Goal: Task Accomplishment & Management: Complete application form

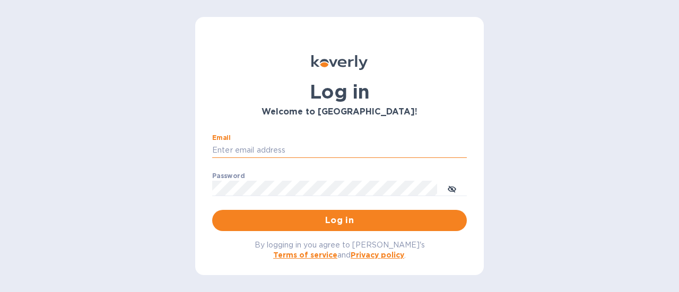
click at [268, 150] on input "Email" at bounding box center [339, 151] width 255 height 16
type input "[PERSON_NAME][EMAIL_ADDRESS][DOMAIN_NAME]"
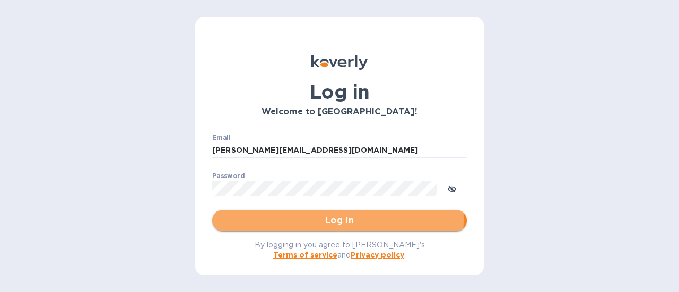
click at [328, 219] on span "Log in" at bounding box center [340, 220] width 238 height 13
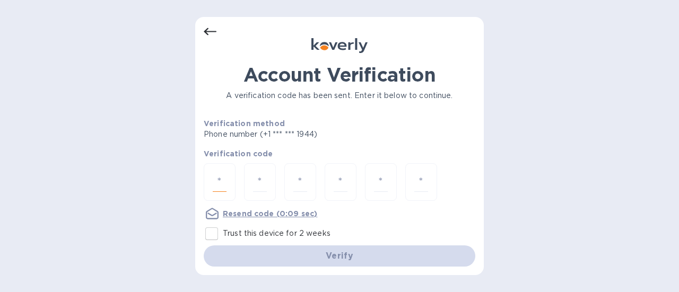
click at [225, 180] on input "number" at bounding box center [220, 182] width 14 height 20
type input "5"
type input "8"
type input "0"
type input "4"
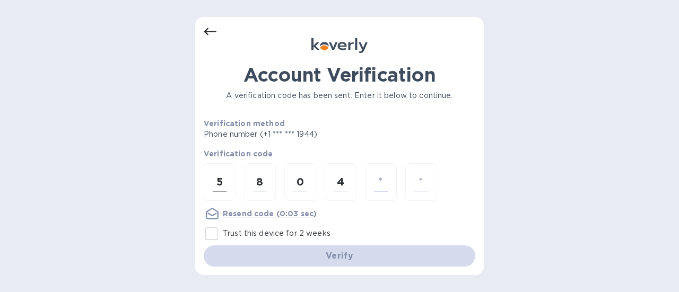
type input "0"
type input "7"
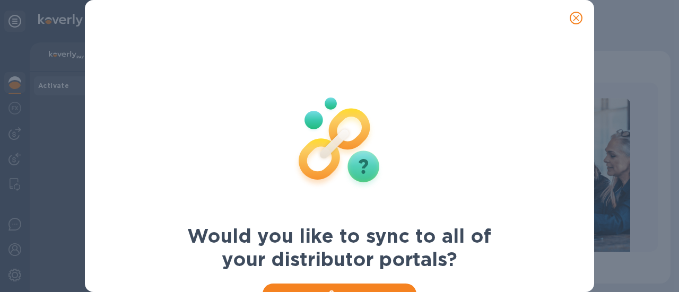
scroll to position [45, 0]
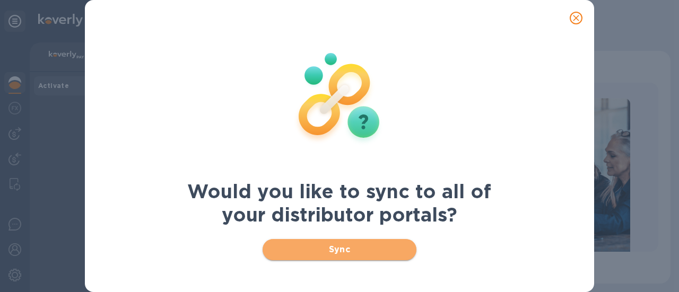
click at [344, 247] on span "Sync" at bounding box center [339, 250] width 137 height 13
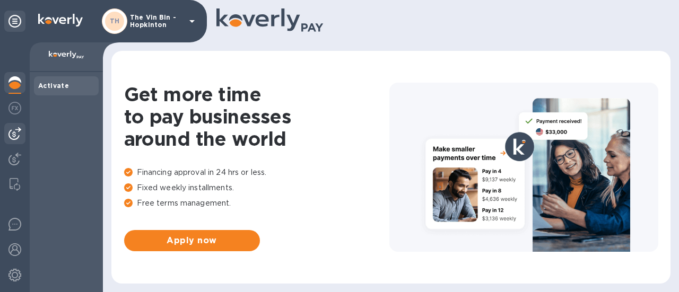
click at [17, 134] on img at bounding box center [14, 133] width 13 height 13
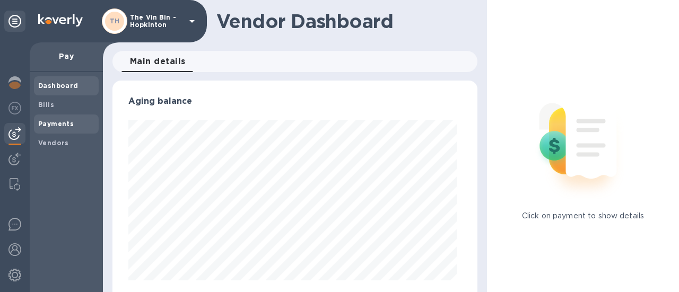
scroll to position [229, 361]
click at [69, 125] on b "Payments" at bounding box center [56, 124] width 36 height 8
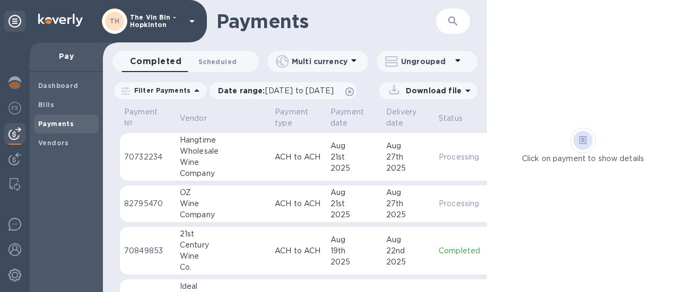
click at [221, 57] on span "Scheduled 0" at bounding box center [218, 61] width 38 height 11
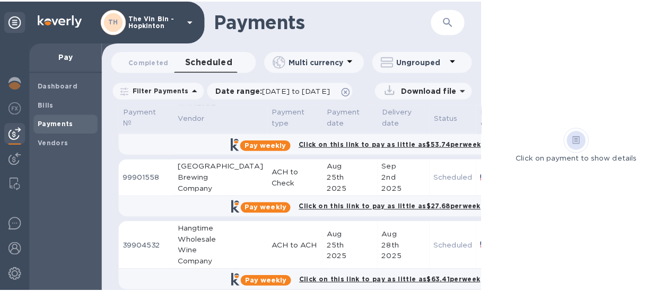
scroll to position [263, 0]
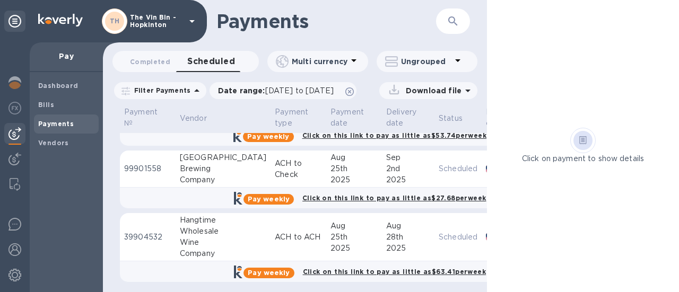
click at [275, 162] on p "ACH to Check" at bounding box center [298, 169] width 47 height 22
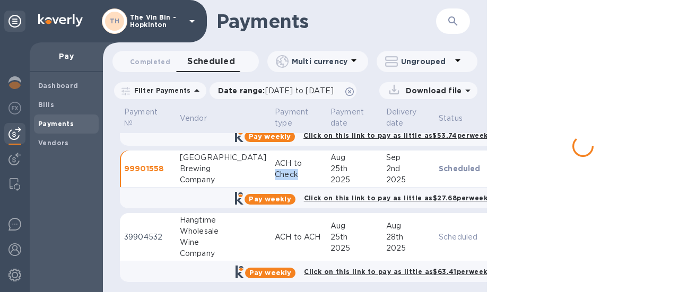
click at [275, 162] on p "ACH to Check" at bounding box center [298, 169] width 47 height 22
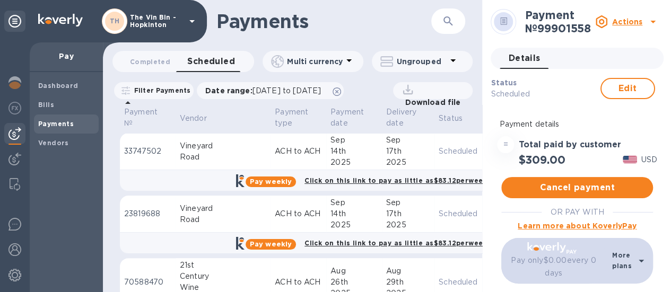
click at [271, 221] on td "ACH to ACH" at bounding box center [299, 214] width 56 height 37
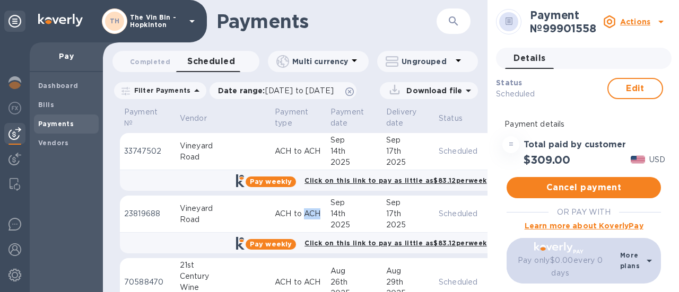
click at [271, 221] on td "ACH to ACH" at bounding box center [299, 214] width 56 height 37
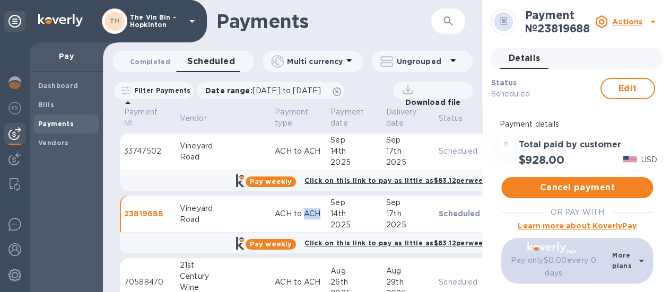
click at [142, 63] on span "Completed 0" at bounding box center [150, 61] width 40 height 11
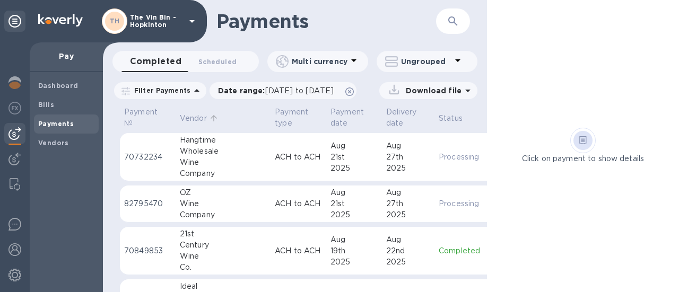
click at [197, 115] on p "Vendor" at bounding box center [193, 118] width 27 height 11
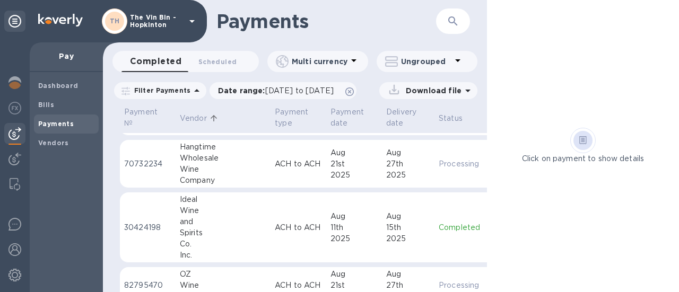
scroll to position [690, 0]
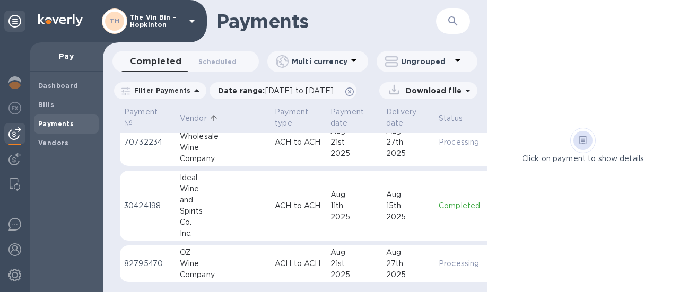
click at [271, 194] on td "ACH to ACH" at bounding box center [299, 206] width 56 height 71
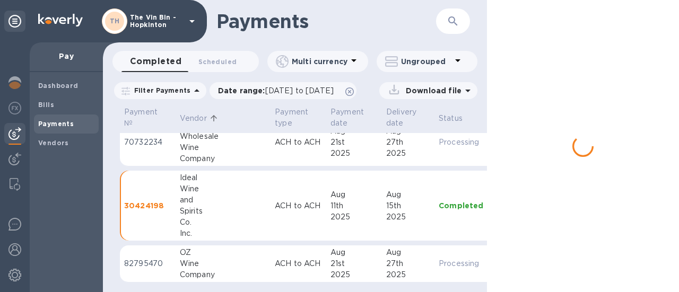
click at [271, 194] on td "ACH to ACH" at bounding box center [299, 206] width 56 height 71
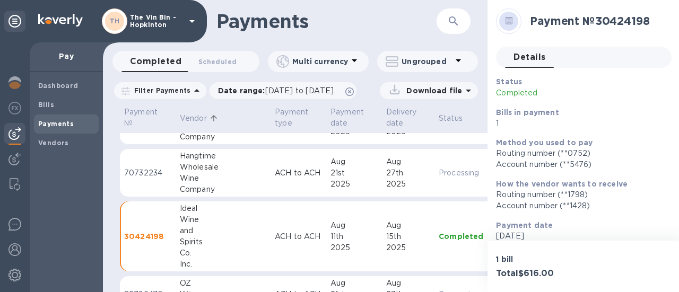
scroll to position [639, 0]
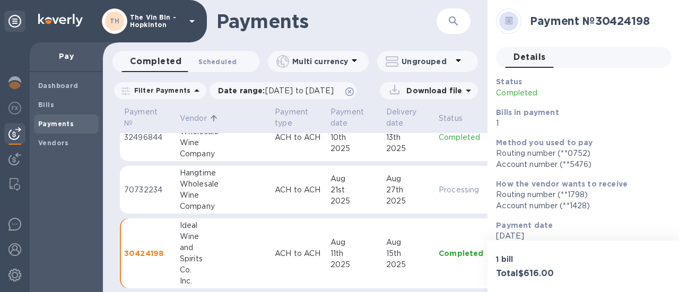
click at [222, 62] on span "Scheduled 0" at bounding box center [218, 61] width 38 height 11
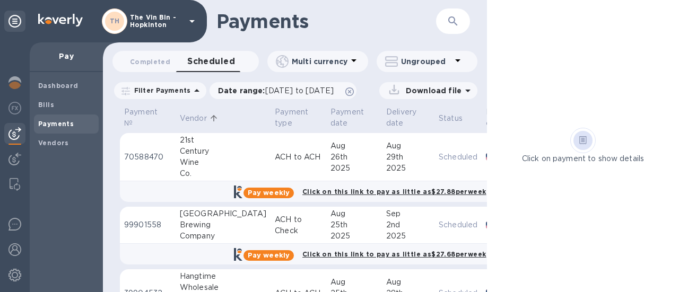
click at [190, 117] on p "Vendor" at bounding box center [193, 118] width 27 height 11
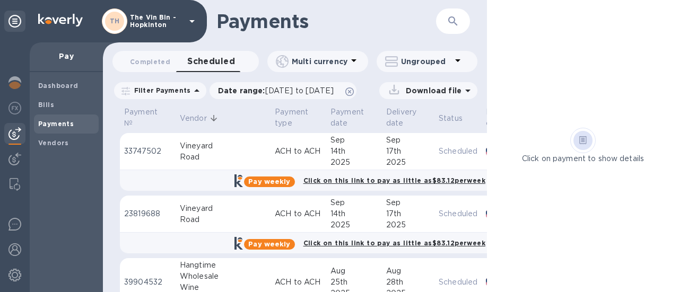
click at [190, 117] on p "Vendor" at bounding box center [193, 118] width 27 height 11
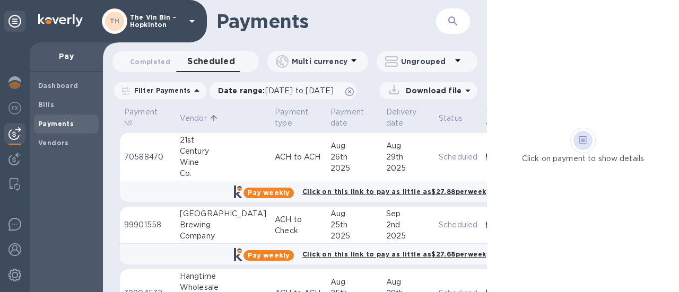
click at [193, 22] on icon at bounding box center [192, 21] width 13 height 13
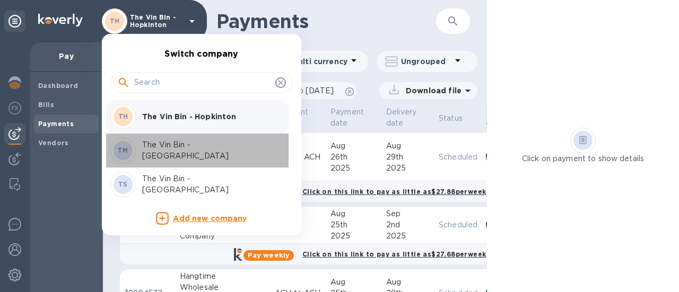
click at [205, 152] on p "The Vin Bin - [GEOGRAPHIC_DATA]" at bounding box center [209, 151] width 134 height 22
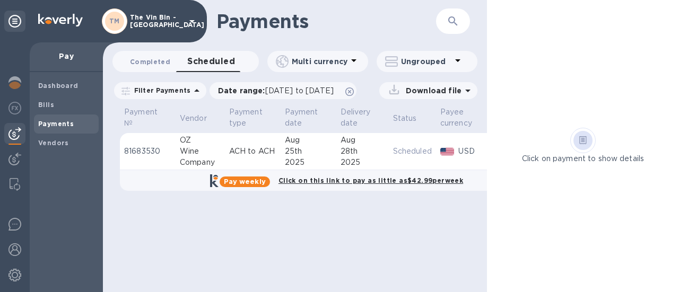
click at [162, 57] on span "Completed 0" at bounding box center [150, 61] width 40 height 11
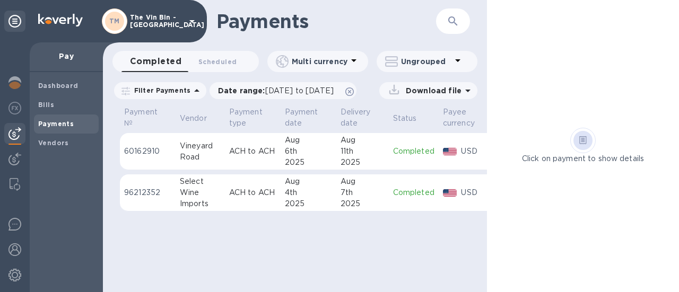
click at [156, 25] on p "The Vin Bin - Marlborough" at bounding box center [156, 21] width 53 height 15
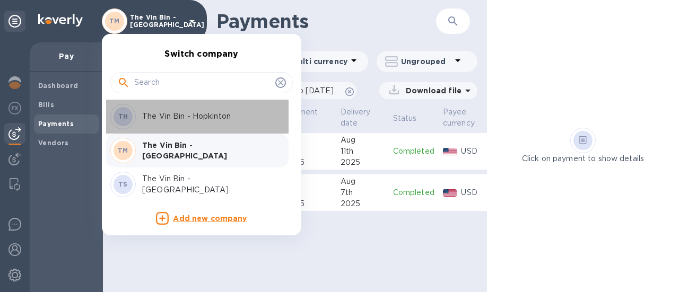
click at [205, 116] on p "The Vin Bin - Hopkinton" at bounding box center [209, 116] width 134 height 11
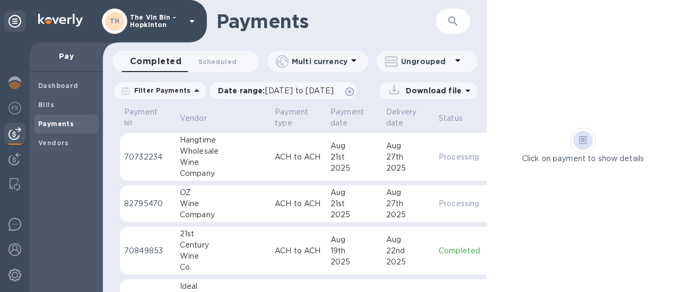
click at [68, 126] on b "Payments" at bounding box center [56, 124] width 36 height 8
click at [59, 106] on span "Bills" at bounding box center [66, 105] width 56 height 11
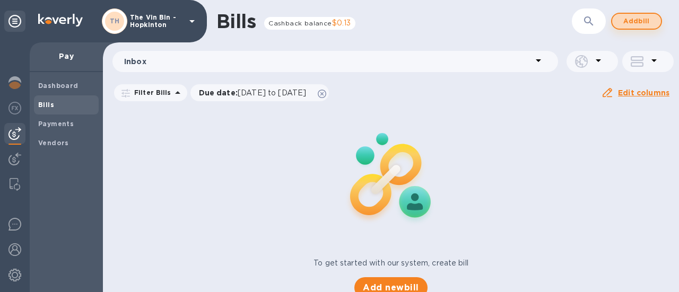
click at [640, 18] on span "Add bill" at bounding box center [637, 21] width 32 height 13
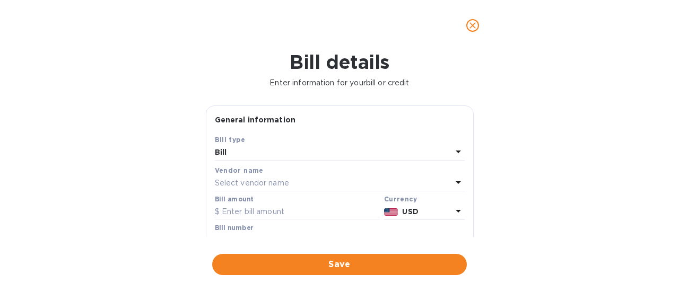
click at [265, 183] on p "Select vendor name" at bounding box center [252, 183] width 74 height 11
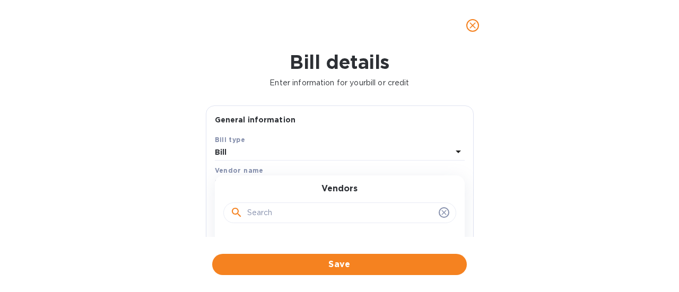
click at [261, 174] on div "Vendor name" at bounding box center [340, 170] width 250 height 11
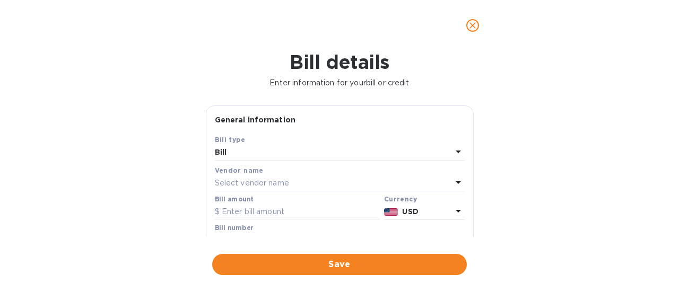
click at [274, 175] on div "Vendor name" at bounding box center [340, 170] width 250 height 11
click at [272, 183] on p "Select vendor name" at bounding box center [252, 183] width 74 height 11
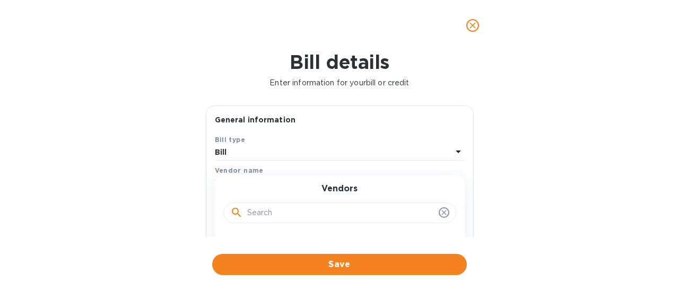
click at [289, 209] on input "text" at bounding box center [340, 213] width 187 height 16
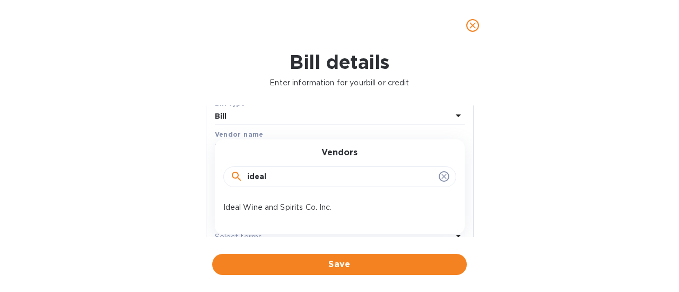
scroll to position [53, 0]
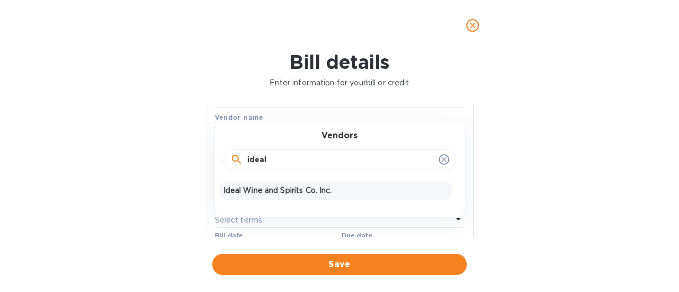
type input "ideal"
click at [278, 191] on p "Ideal Wine and Spirits Co. Inc." at bounding box center [335, 190] width 225 height 11
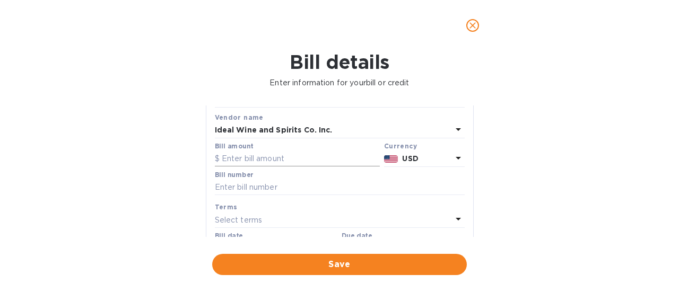
click at [255, 156] on input "text" at bounding box center [297, 159] width 165 height 16
type input "544"
click at [261, 187] on input "text" at bounding box center [340, 188] width 250 height 16
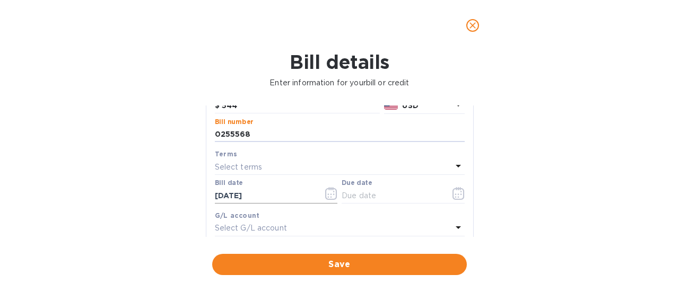
type input "0255568"
click at [256, 199] on input "08/22/2025" at bounding box center [265, 196] width 100 height 16
click at [327, 191] on icon "button" at bounding box center [331, 193] width 12 height 13
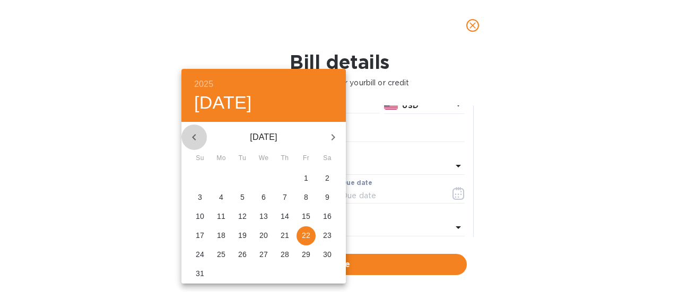
click at [191, 138] on icon "button" at bounding box center [194, 137] width 13 height 13
click at [191, 139] on icon "button" at bounding box center [194, 137] width 13 height 13
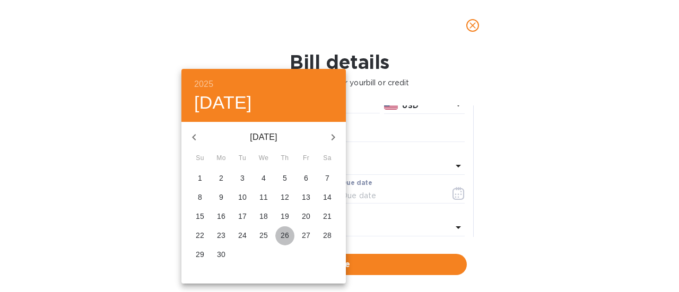
click at [282, 234] on p "26" at bounding box center [285, 235] width 8 height 11
type input "06/26/2025"
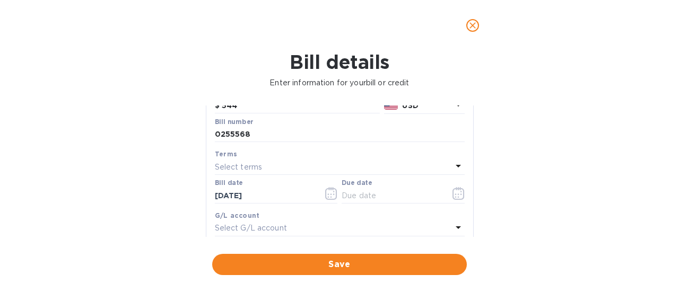
click at [249, 162] on p "Select terms" at bounding box center [239, 167] width 48 height 11
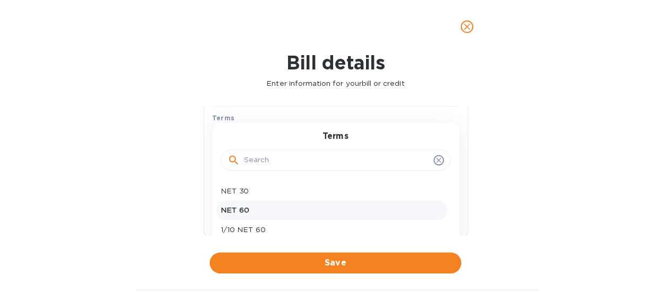
scroll to position [159, 0]
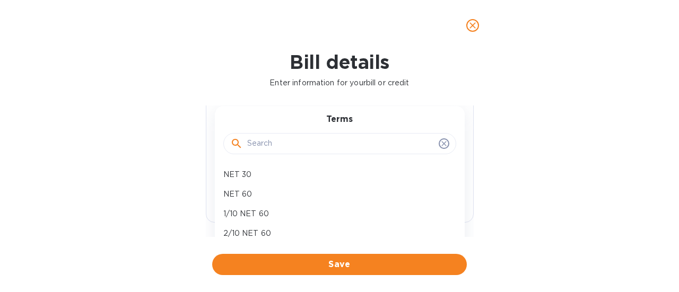
click at [252, 191] on p "NET 60" at bounding box center [335, 194] width 225 height 11
type input "08/25/2025"
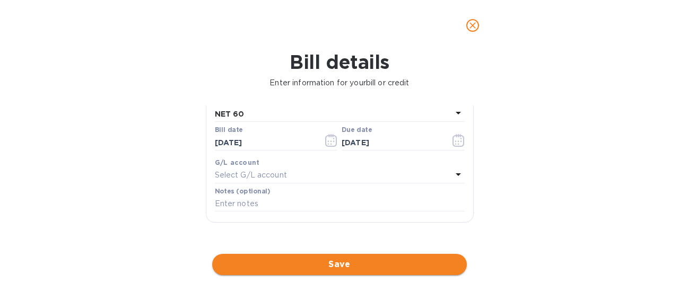
click at [361, 258] on span "Save" at bounding box center [340, 264] width 238 height 13
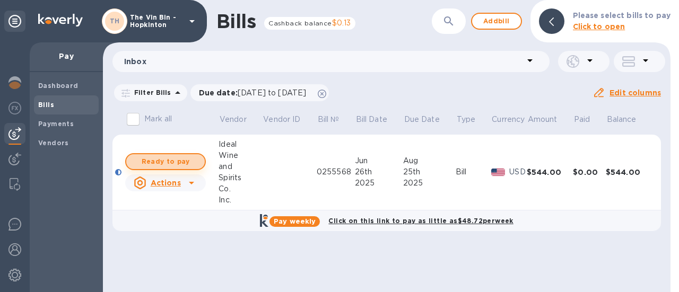
click at [191, 164] on span "Ready to pay" at bounding box center [166, 162] width 62 height 13
checkbox input "true"
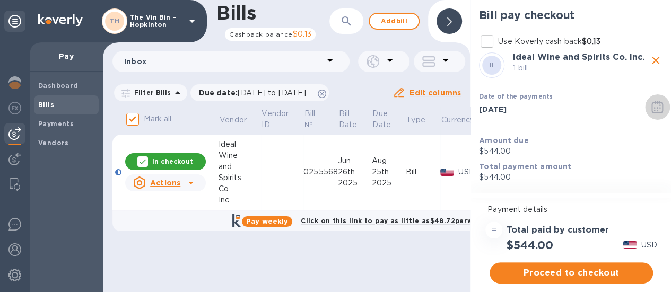
click at [658, 104] on icon "button" at bounding box center [658, 107] width 12 height 13
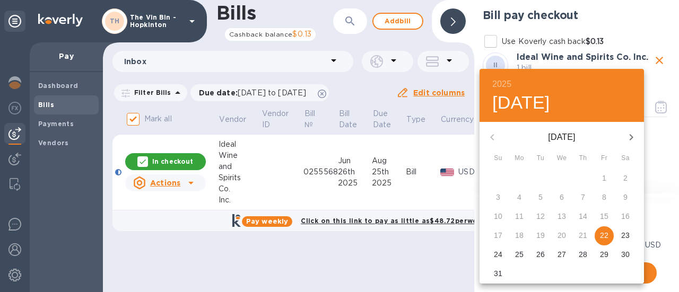
click at [518, 250] on p "25" at bounding box center [519, 254] width 8 height 11
type input "08/25/2025"
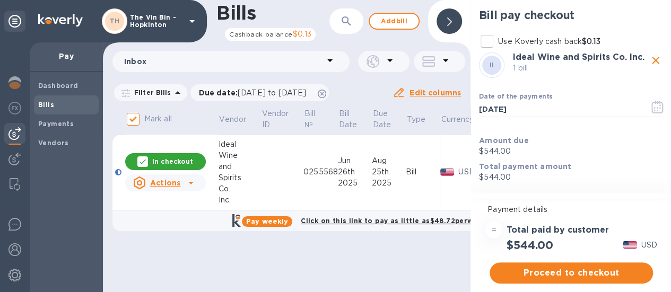
scroll to position [8, 0]
click at [580, 267] on span "Proceed to checkout" at bounding box center [571, 273] width 146 height 13
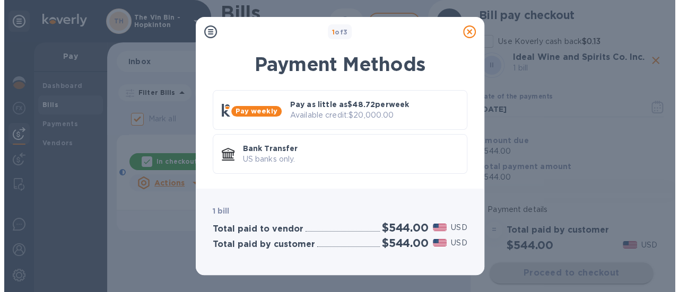
scroll to position [0, 0]
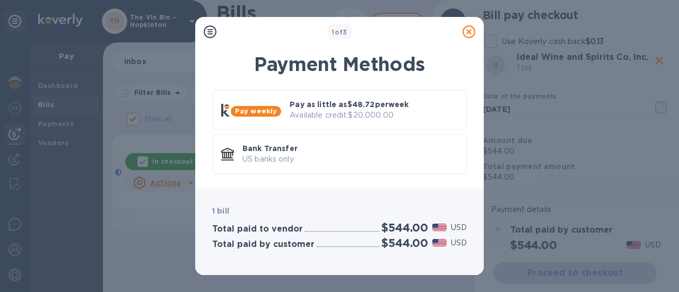
drag, startPoint x: 308, startPoint y: 158, endPoint x: 320, endPoint y: 168, distance: 15.8
click at [308, 158] on p "US banks only." at bounding box center [350, 159] width 215 height 11
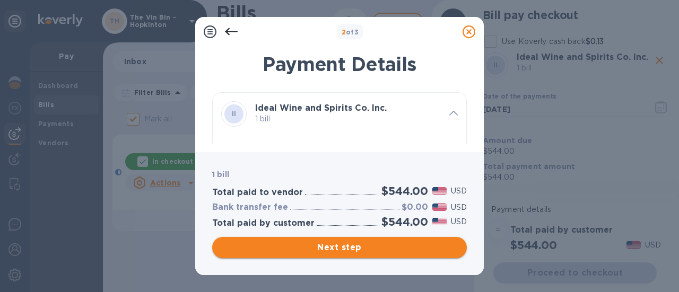
click at [329, 251] on span "Next step" at bounding box center [340, 247] width 238 height 13
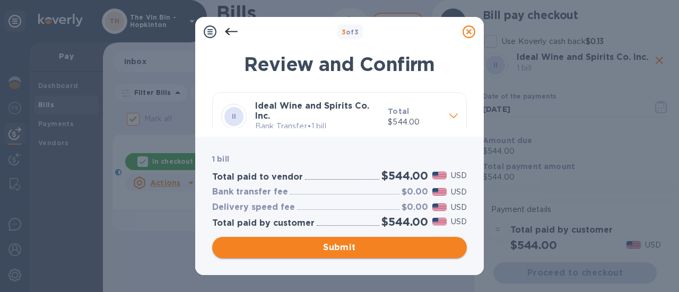
click at [337, 247] on span "Submit" at bounding box center [340, 247] width 238 height 13
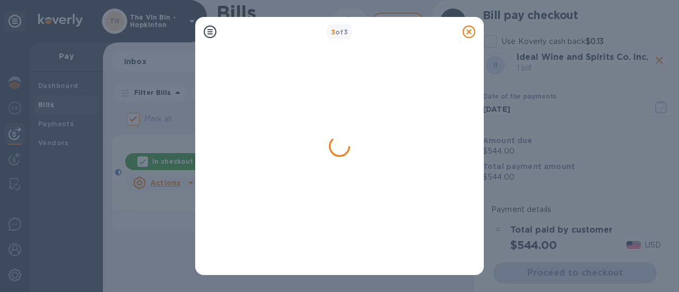
checkbox input "false"
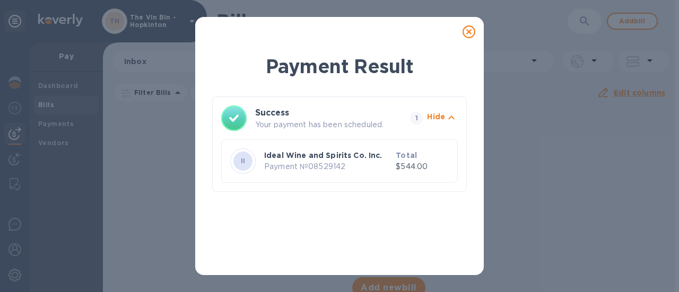
click at [472, 32] on icon at bounding box center [469, 31] width 13 height 13
